Goal: Navigation & Orientation: Find specific page/section

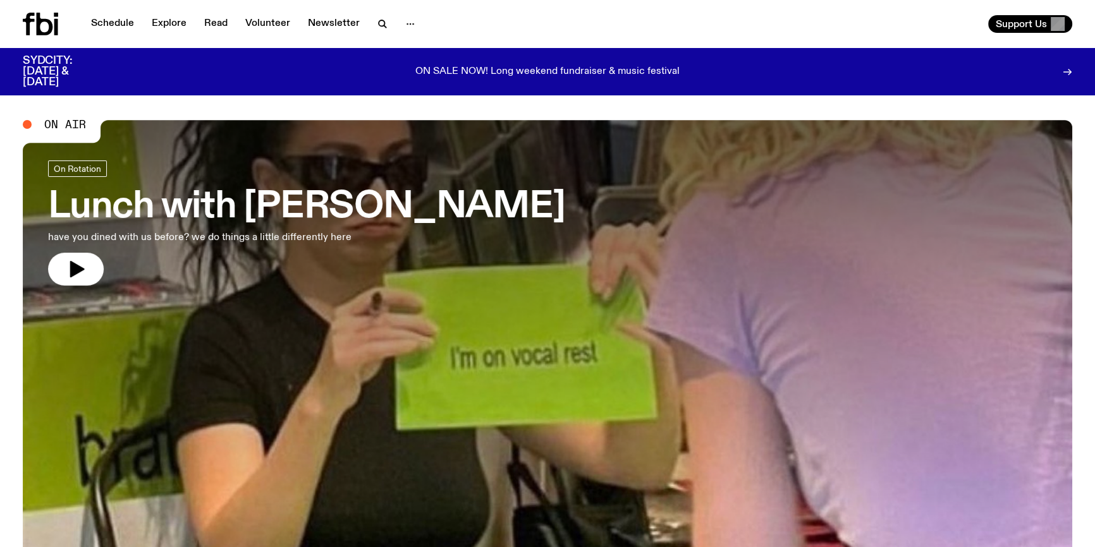
click at [117, 22] on link "Schedule" at bounding box center [112, 24] width 58 height 18
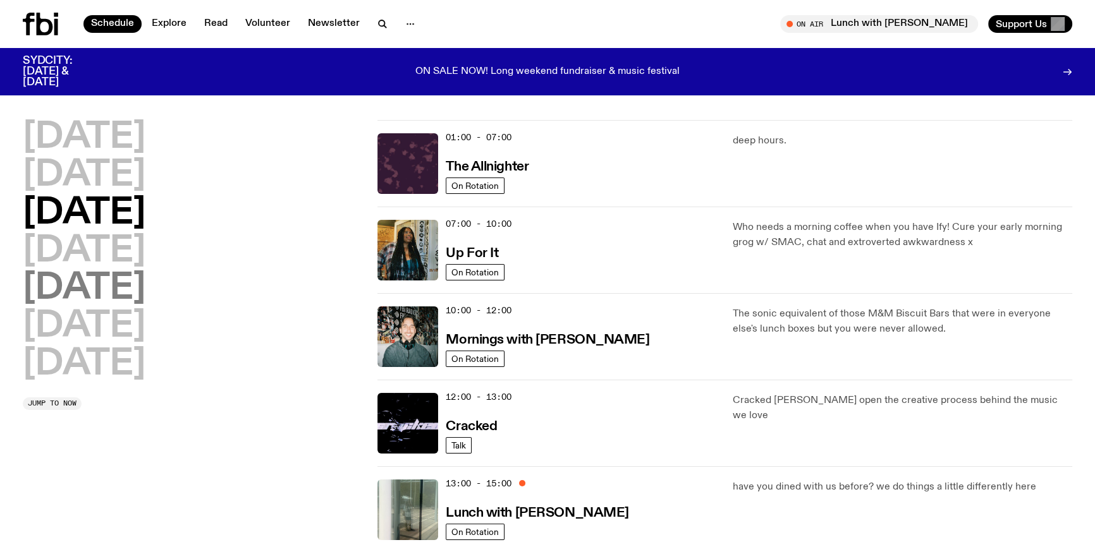
click at [87, 279] on h2 "Friday" at bounding box center [84, 288] width 123 height 35
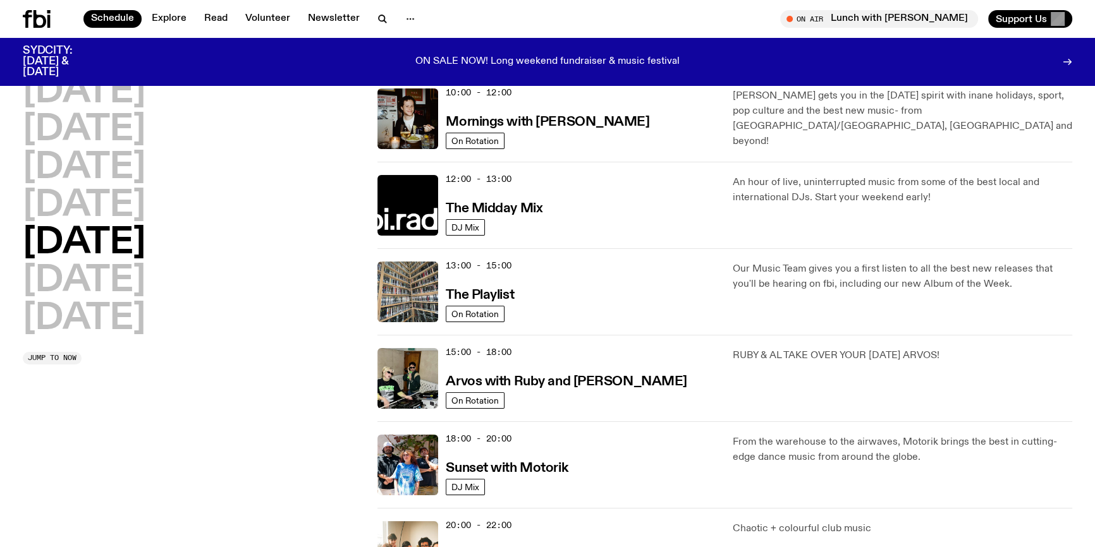
scroll to position [207, 0]
